Goal: Check status: Check status

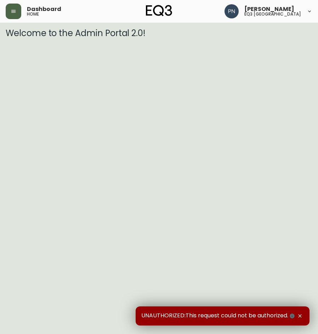
click at [13, 9] on icon "button" at bounding box center [14, 12] width 6 height 6
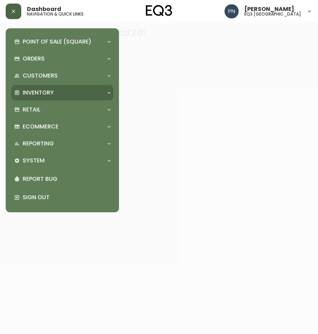
click at [98, 95] on div "Inventory" at bounding box center [58, 93] width 89 height 8
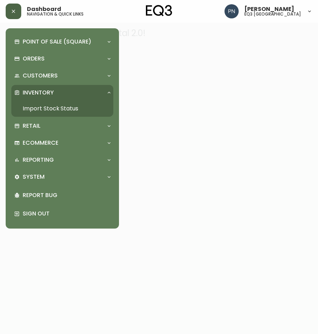
click at [50, 110] on link "Import Stock Status" at bounding box center [62, 109] width 102 height 16
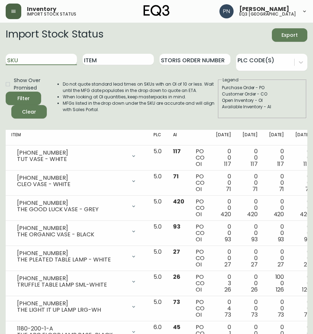
click at [56, 62] on input "SKU" at bounding box center [41, 59] width 71 height 11
paste input "[PHONE_NUMBER]"
type input "[PHONE_NUMBER]"
click at [6, 92] on button "Filter" at bounding box center [23, 98] width 35 height 13
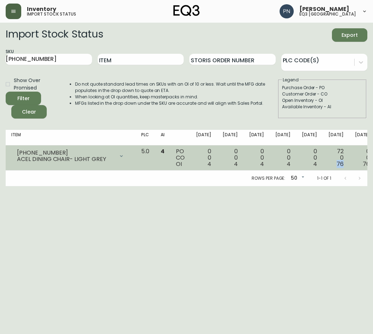
drag, startPoint x: 288, startPoint y: 164, endPoint x: 297, endPoint y: 164, distance: 8.9
click at [318, 164] on td "72 0 76" at bounding box center [336, 158] width 27 height 25
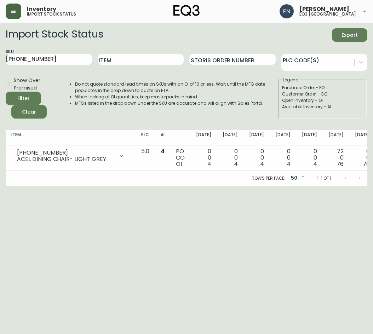
click at [275, 186] on html "Inventory import stock status [PERSON_NAME] eq3 [GEOGRAPHIC_DATA] Import Stock …" at bounding box center [186, 93] width 373 height 186
drag, startPoint x: 168, startPoint y: 266, endPoint x: 168, endPoint y: 256, distance: 9.6
click at [168, 186] on html "Inventory import stock status [PERSON_NAME] eq3 [GEOGRAPHIC_DATA] Import Stock …" at bounding box center [186, 93] width 373 height 186
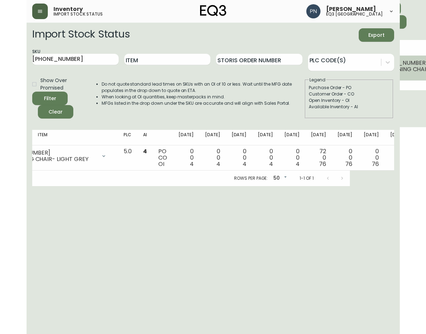
scroll to position [0, 69]
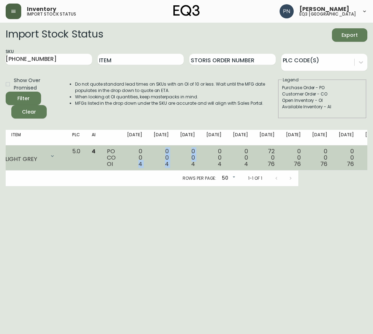
drag, startPoint x: 124, startPoint y: 166, endPoint x: 151, endPoint y: 164, distance: 27.0
click at [151, 164] on tr "[PHONE_NUMBER] ACEL DINING CHAIR- LIGHT GREY Opening Balance 4 ( [DATE] ) Avail…" at bounding box center [215, 158] width 556 height 25
click at [139, 162] on span "4" at bounding box center [141, 164] width 4 height 8
drag, startPoint x: 125, startPoint y: 166, endPoint x: 225, endPoint y: 167, distance: 99.6
click at [225, 167] on tr "[PHONE_NUMBER] ACEL DINING CHAIR- LIGHT GREY Opening Balance 4 ( [DATE] ) Avail…" at bounding box center [215, 158] width 556 height 25
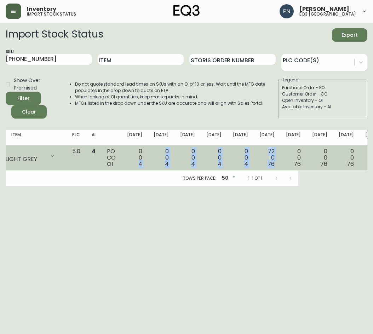
click at [268, 167] on span "76" at bounding box center [271, 164] width 7 height 8
drag, startPoint x: 244, startPoint y: 149, endPoint x: 248, endPoint y: 168, distance: 19.0
click at [281, 168] on td "0 0 76" at bounding box center [294, 158] width 27 height 25
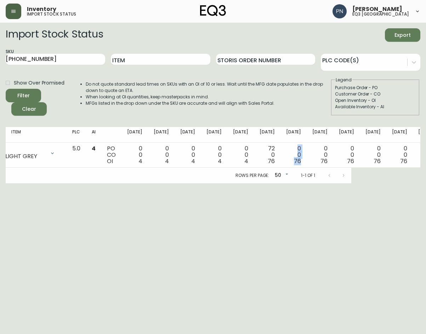
scroll to position [0, 49]
